Goal: Information Seeking & Learning: Learn about a topic

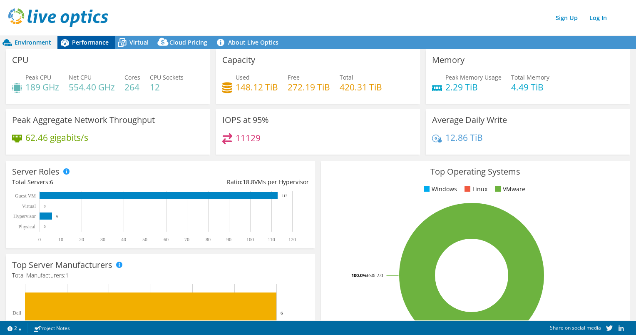
click at [83, 40] on span "Performance" at bounding box center [90, 42] width 37 height 8
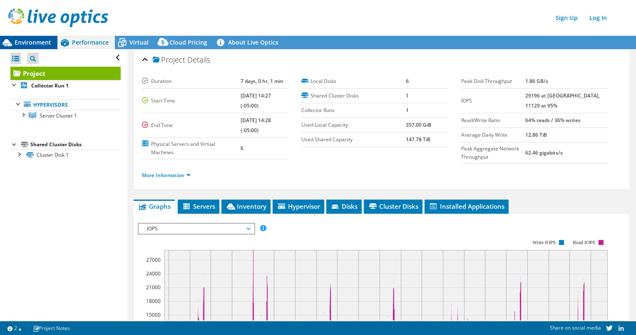
click at [37, 47] on div "Environment" at bounding box center [28, 42] width 57 height 13
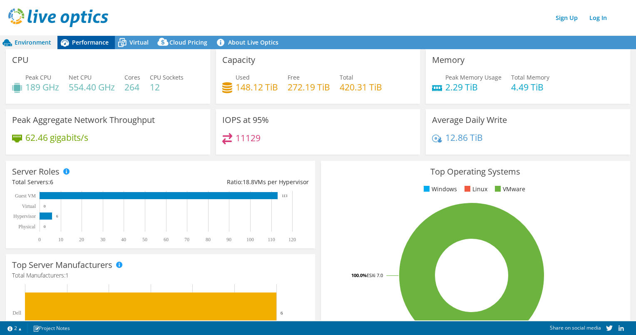
click at [86, 40] on span "Performance" at bounding box center [90, 42] width 37 height 8
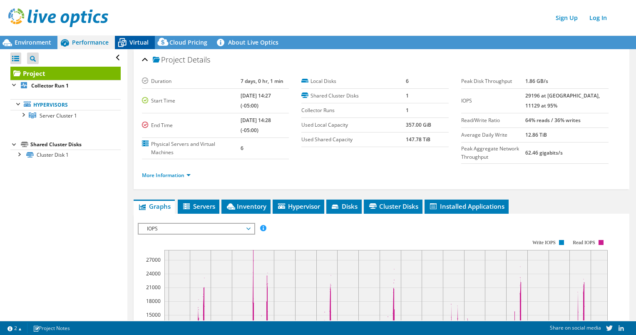
click at [146, 42] on span "Virtual" at bounding box center [138, 42] width 19 height 8
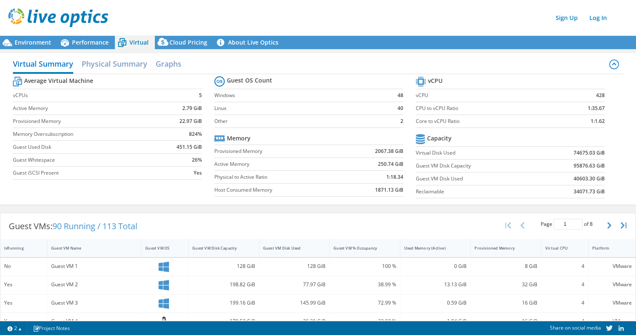
scroll to position [95, 0]
click at [44, 40] on span "Environment" at bounding box center [33, 42] width 37 height 8
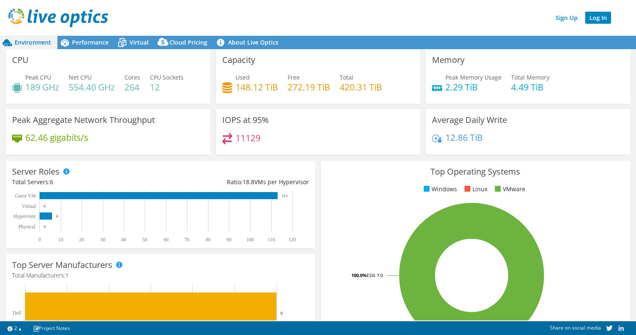
click at [606, 15] on link "Log In" at bounding box center [598, 18] width 26 height 12
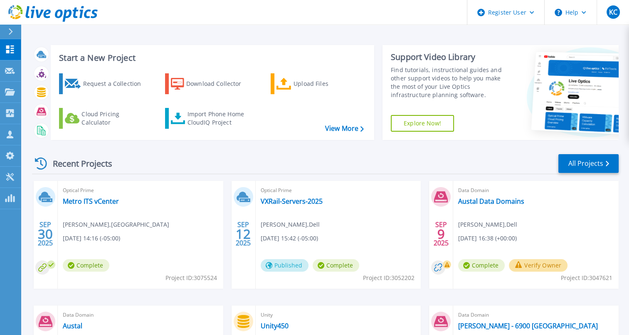
click at [139, 158] on div "Recent Projects All Projects" at bounding box center [325, 163] width 587 height 21
click at [9, 91] on icon at bounding box center [10, 91] width 10 height 7
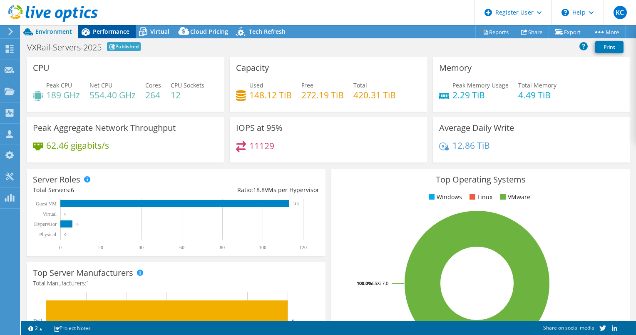
click at [110, 33] on span "Performance" at bounding box center [111, 31] width 37 height 8
